Goal: Task Accomplishment & Management: Complete application form

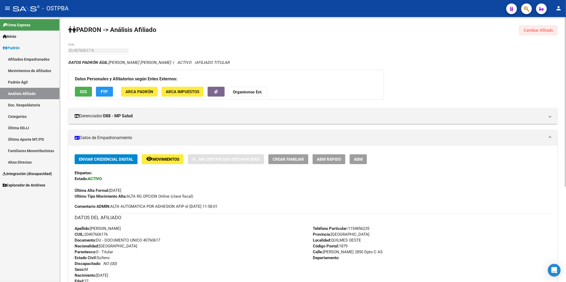
drag, startPoint x: 527, startPoint y: 31, endPoint x: 376, endPoint y: 47, distance: 151.5
click at [527, 31] on span "Cambiar Afiliado" at bounding box center [539, 30] width 30 height 5
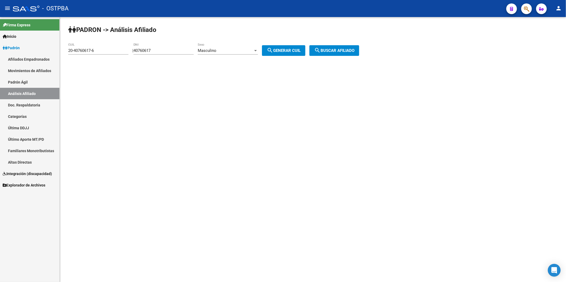
drag, startPoint x: 126, startPoint y: 46, endPoint x: 66, endPoint y: 54, distance: 60.4
click at [66, 54] on div "PADRON -> Análisis Afiliado 20-40760617-6 CUIL | 40760617 DNI Masculino Sexo se…" at bounding box center [313, 45] width 506 height 56
drag, startPoint x: 107, startPoint y: 52, endPoint x: 30, endPoint y: 52, distance: 77.3
click at [30, 52] on mat-sidenav-container "Firma Express Inicio Calendario SSS Instructivos Contacto OS Padrón Afiliados E…" at bounding box center [283, 149] width 566 height 265
drag, startPoint x: 162, startPoint y: 51, endPoint x: 134, endPoint y: 52, distance: 27.7
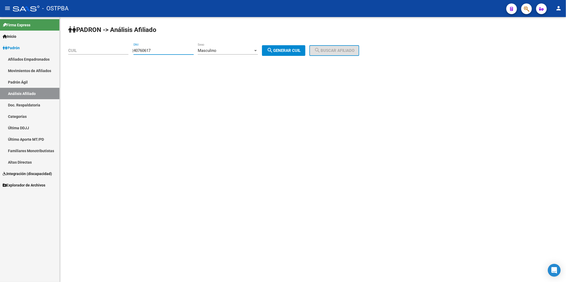
click at [134, 52] on div "| 40760617 DNI Masculino Sexo search Generar CUIL" at bounding box center [220, 50] width 177 height 5
paste input "number"
click at [523, 9] on button "button" at bounding box center [526, 8] width 11 height 11
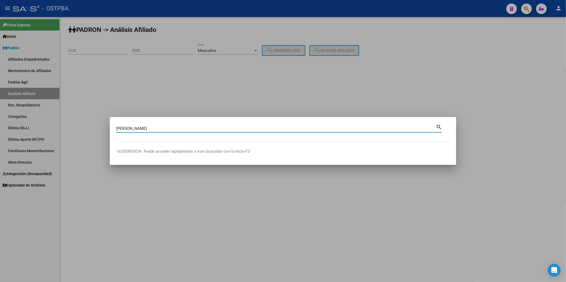
type input "[PERSON_NAME]"
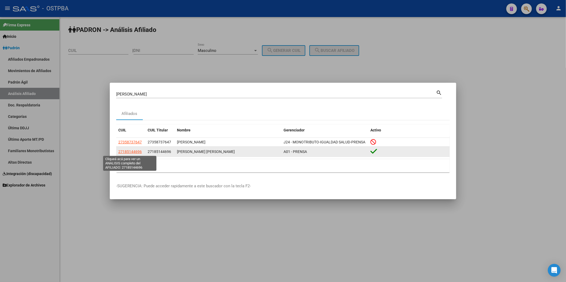
click at [140, 153] on span "27185144696" at bounding box center [129, 152] width 23 height 4
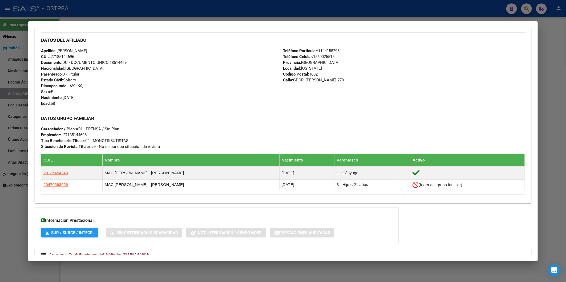
scroll to position [185, 0]
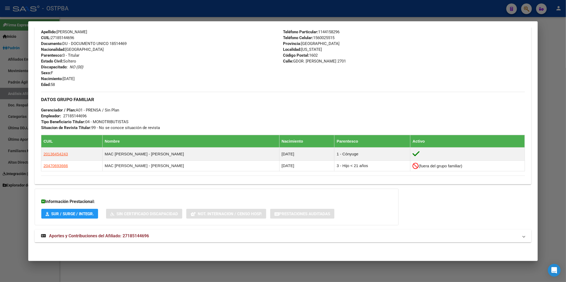
click at [139, 235] on span "Aportes y Contribuciones del Afiliado: 27185144696" at bounding box center [99, 236] width 100 height 5
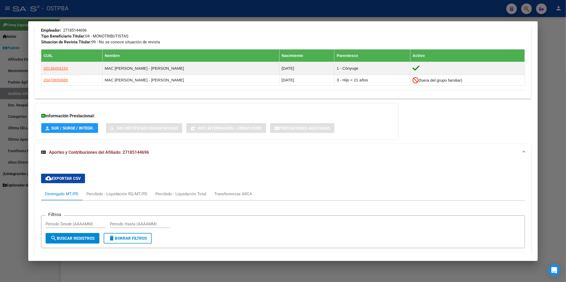
scroll to position [204, 0]
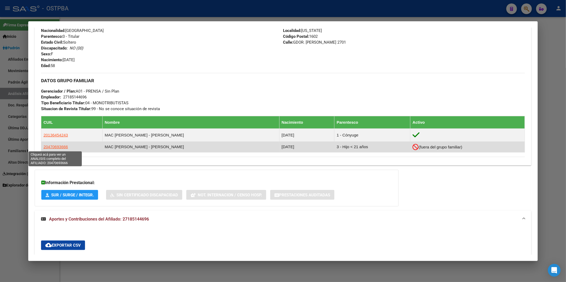
click at [61, 146] on span "20470693666" at bounding box center [55, 147] width 25 height 5
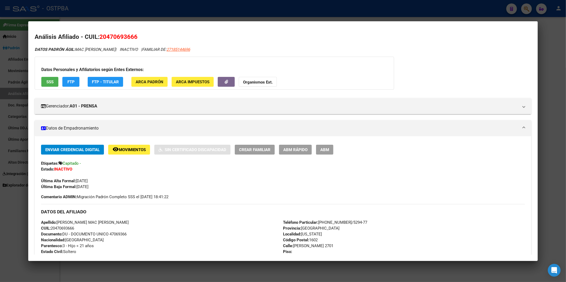
click at [351, 268] on div at bounding box center [283, 141] width 566 height 282
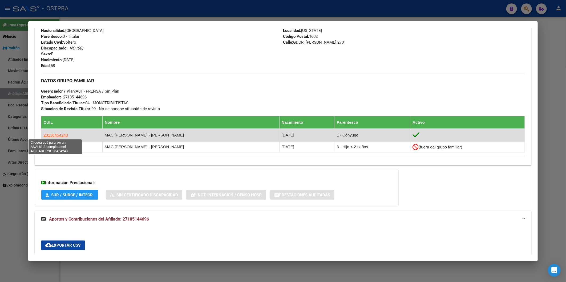
click at [66, 137] on span "20136454243" at bounding box center [55, 135] width 25 height 5
type textarea "20136454243"
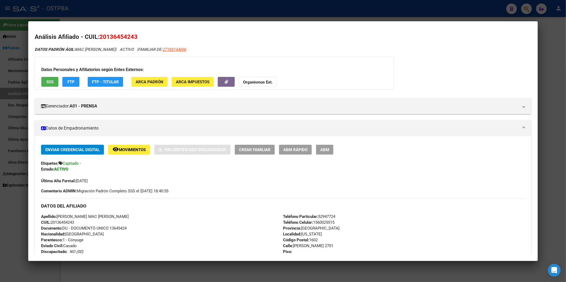
click at [294, 148] on span "ABM Rápido" at bounding box center [295, 150] width 24 height 5
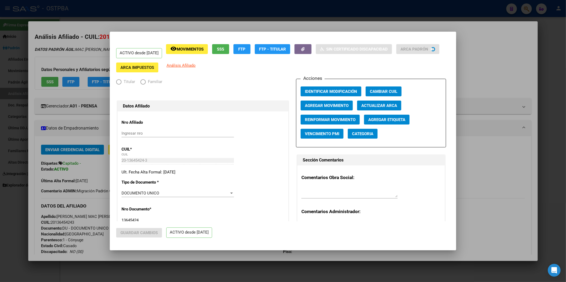
radio input "true"
type input "27-18514469-6"
click at [339, 108] on span "Agregar Movimiento" at bounding box center [327, 105] width 44 height 5
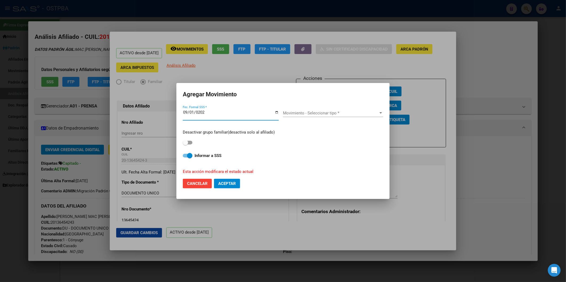
type input "2025-09-01"
click at [379, 115] on div at bounding box center [380, 113] width 5 height 4
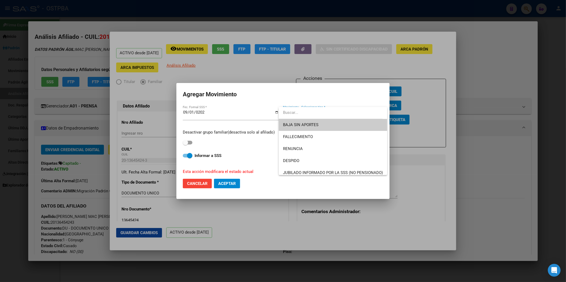
click at [333, 126] on span "BAJA SIN APORTES" at bounding box center [333, 125] width 100 height 12
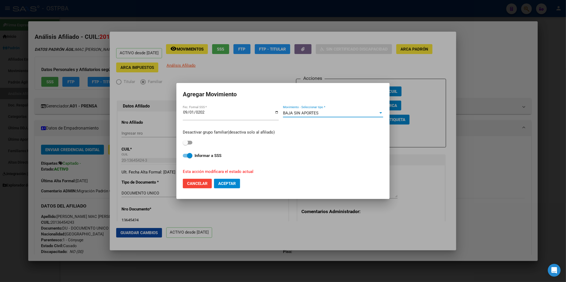
click at [228, 187] on button "Aceptar" at bounding box center [227, 184] width 26 height 10
click at [192, 143] on span at bounding box center [188, 143] width 10 height 4
click at [185, 145] on input "checkbox" at bounding box center [185, 145] width 0 height 0
checkbox input "true"
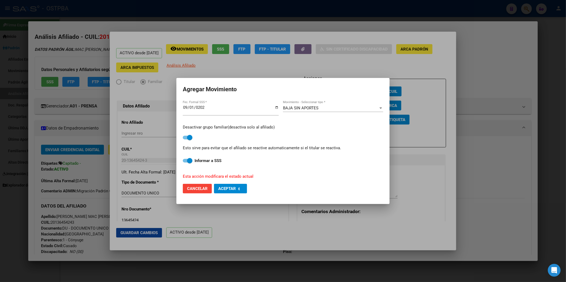
checkbox input "false"
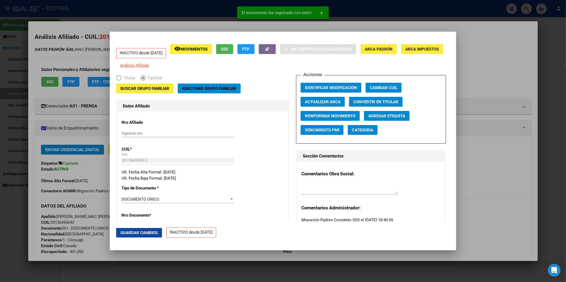
click at [476, 102] on div at bounding box center [283, 141] width 566 height 282
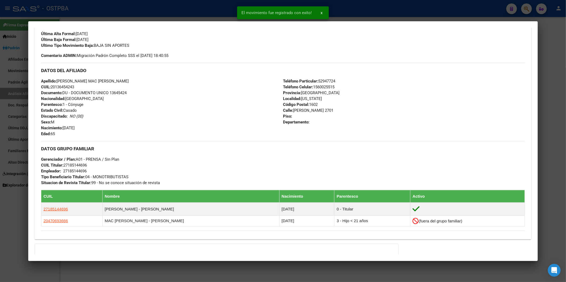
scroll to position [148, 0]
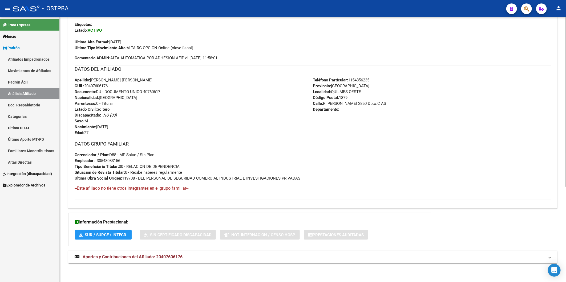
scroll to position [149, 0]
click at [183, 257] on span "Aportes y Contribuciones del Afiliado: 20407606176" at bounding box center [133, 257] width 100 height 5
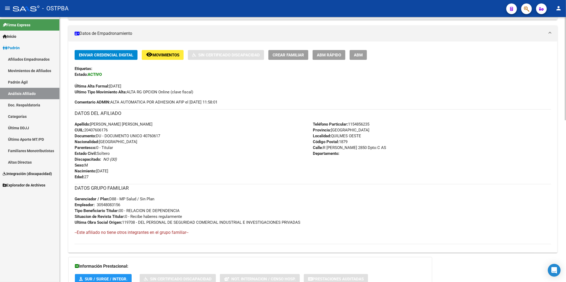
scroll to position [0, 0]
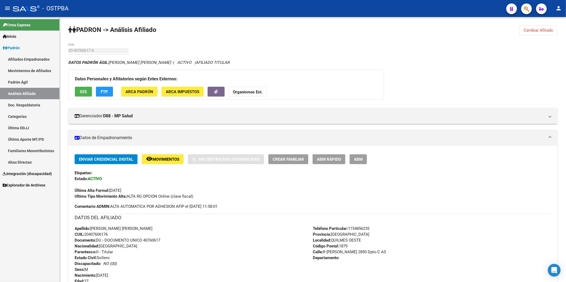
click at [13, 36] on span "Inicio" at bounding box center [10, 37] width 14 height 6
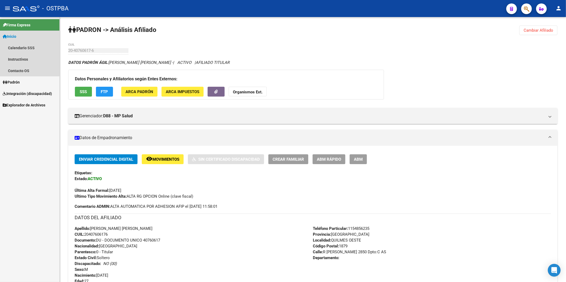
click at [14, 34] on span "Inicio" at bounding box center [10, 37] width 14 height 6
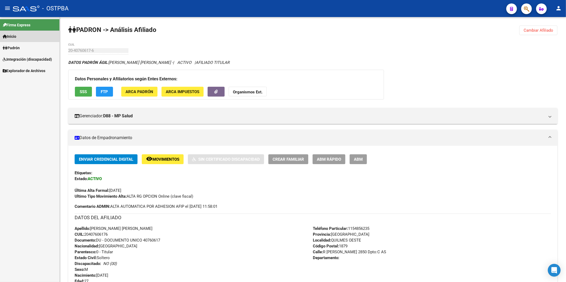
click at [14, 34] on span "Inicio" at bounding box center [10, 37] width 14 height 6
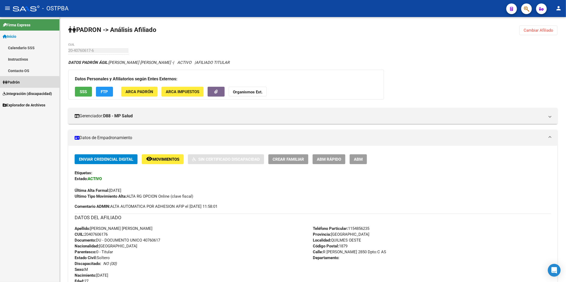
click at [16, 84] on span "Padrón" at bounding box center [11, 82] width 17 height 6
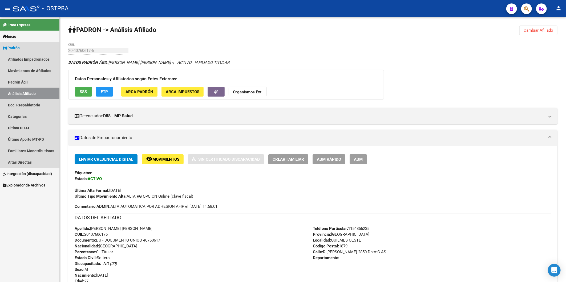
click at [19, 92] on link "Análisis Afiliado" at bounding box center [29, 93] width 59 height 11
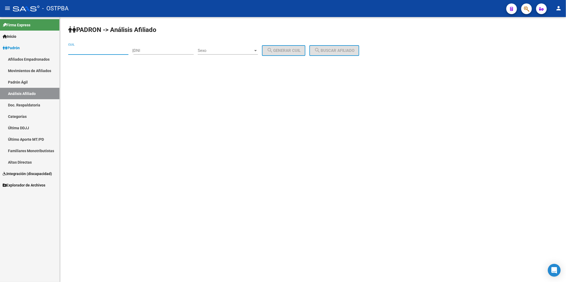
click at [105, 52] on input "CUIL" at bounding box center [98, 50] width 60 height 5
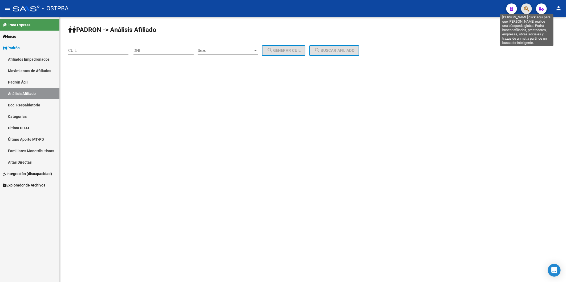
click at [525, 9] on icon "button" at bounding box center [526, 9] width 5 height 6
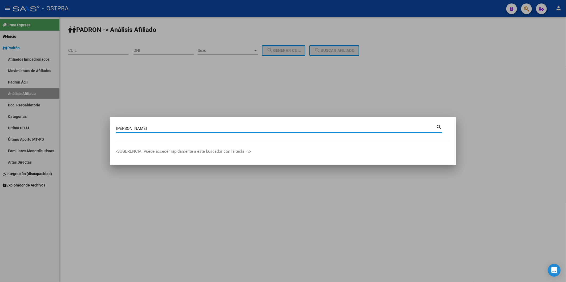
type input "[PERSON_NAME]"
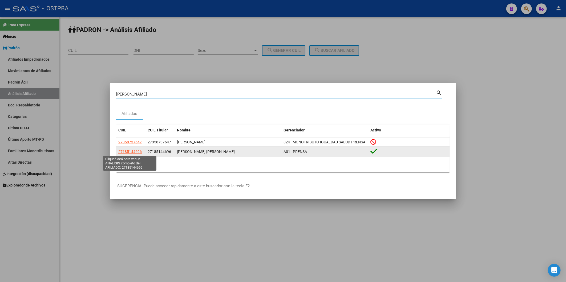
click at [138, 151] on span "27185144696" at bounding box center [129, 152] width 23 height 4
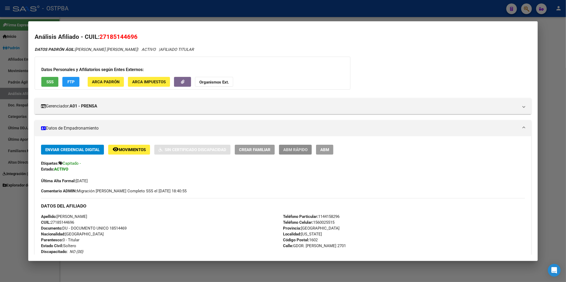
click at [283, 149] on button "ABM Rápido" at bounding box center [295, 150] width 33 height 10
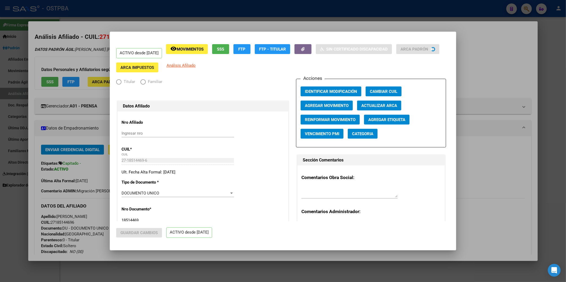
radio input "true"
type input "27-18514469-6"
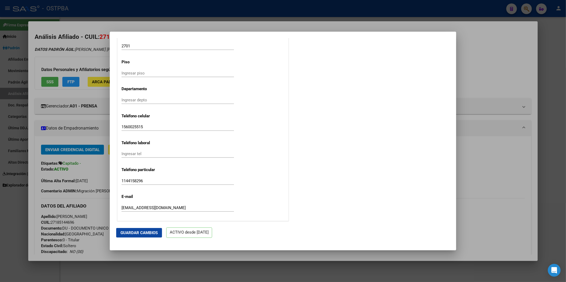
scroll to position [592, 0]
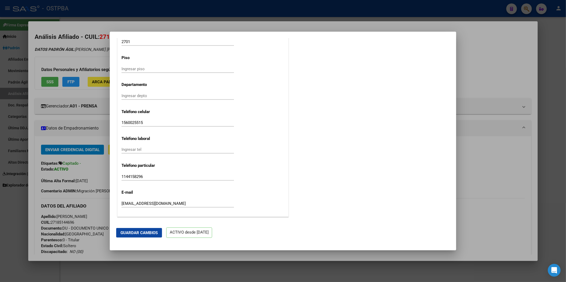
click at [503, 67] on div at bounding box center [283, 141] width 566 height 282
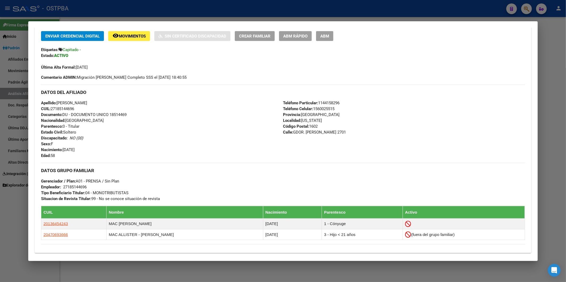
scroll to position [148, 0]
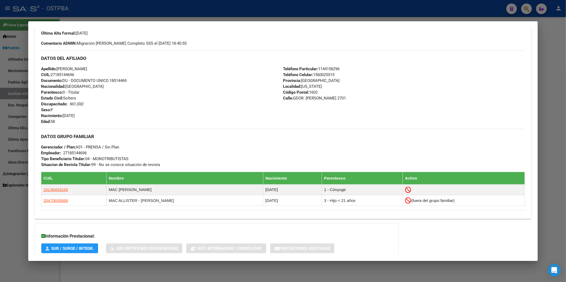
click at [554, 49] on div at bounding box center [283, 141] width 566 height 282
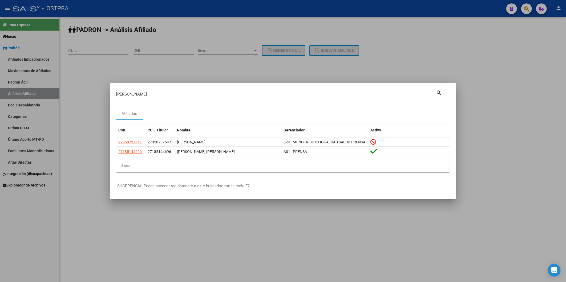
click at [417, 233] on div at bounding box center [283, 141] width 566 height 282
